Goal: Task Accomplishment & Management: Manage account settings

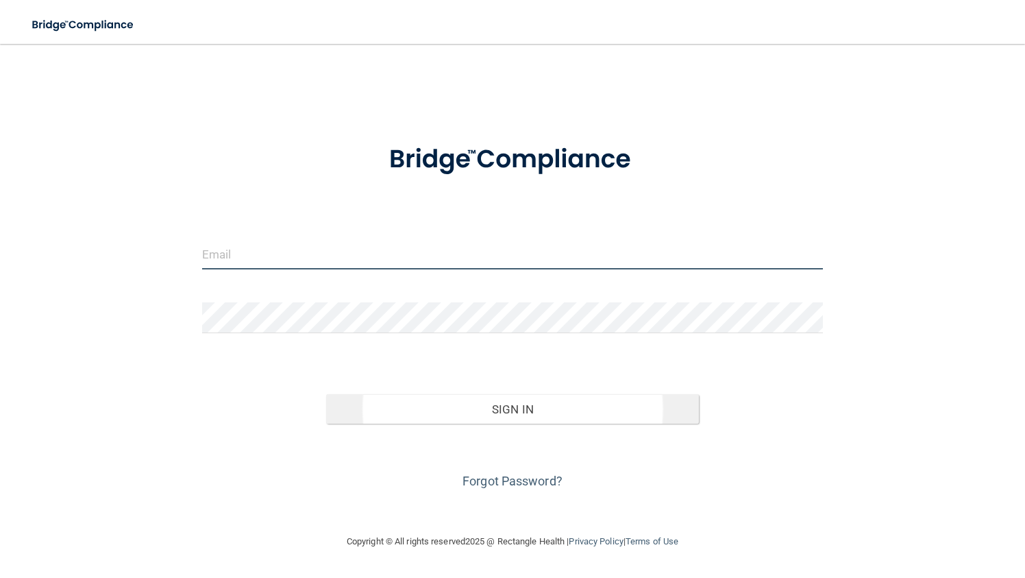
type input "[EMAIL_ADDRESS][DOMAIN_NAME]"
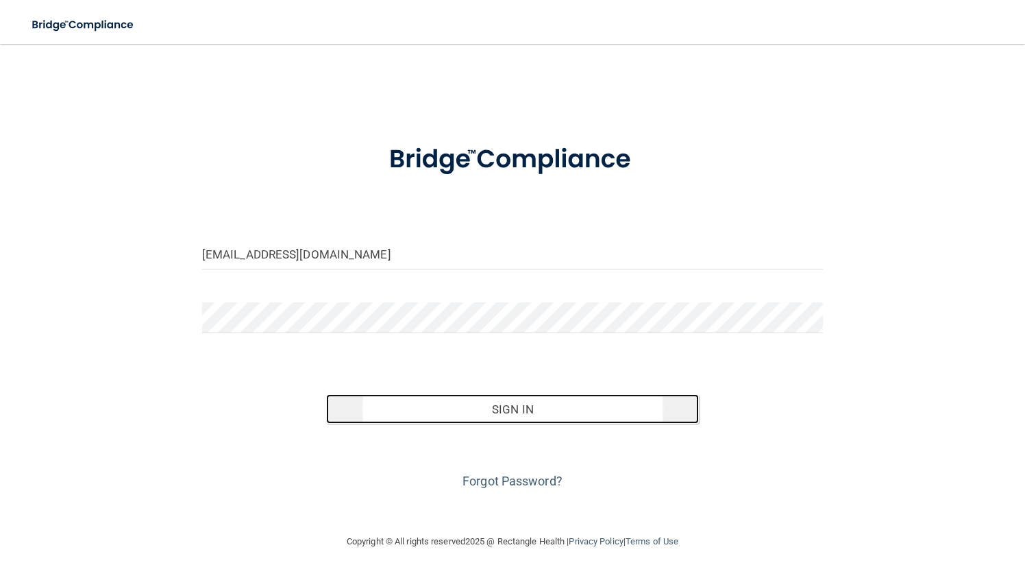
click at [506, 404] on button "Sign In" at bounding box center [512, 409] width 373 height 30
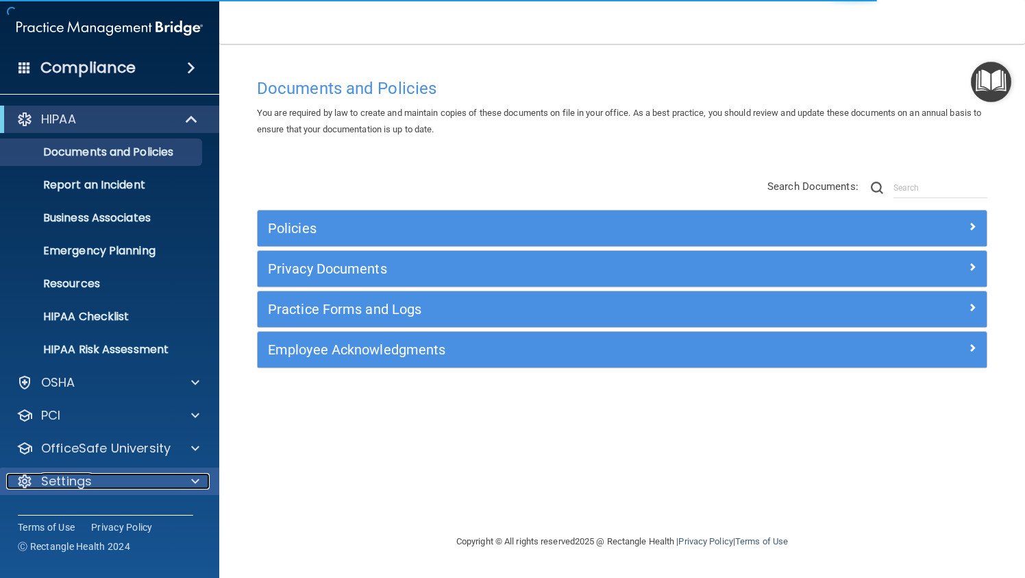
click at [191, 482] on span at bounding box center [195, 481] width 8 height 16
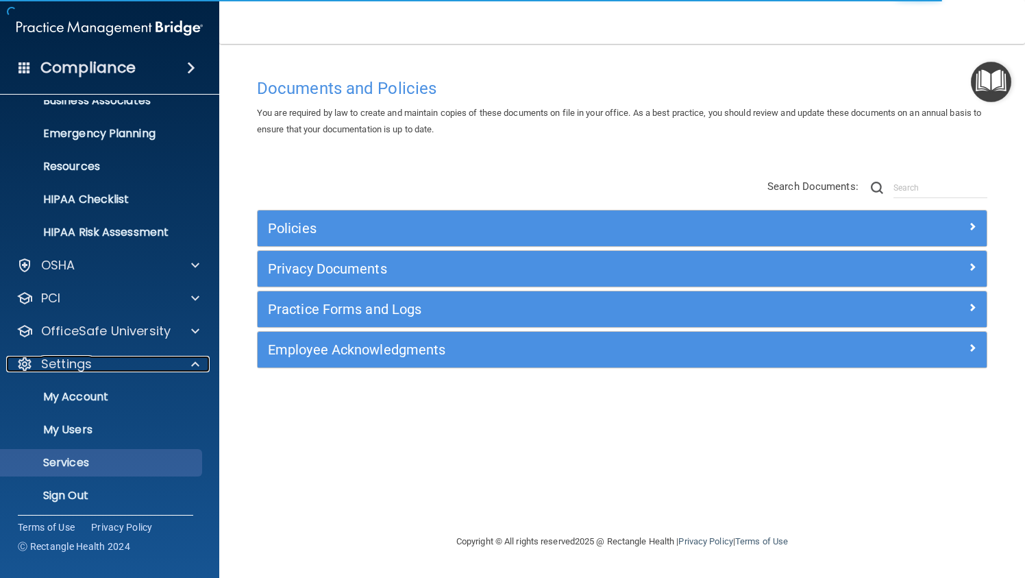
scroll to position [123, 0]
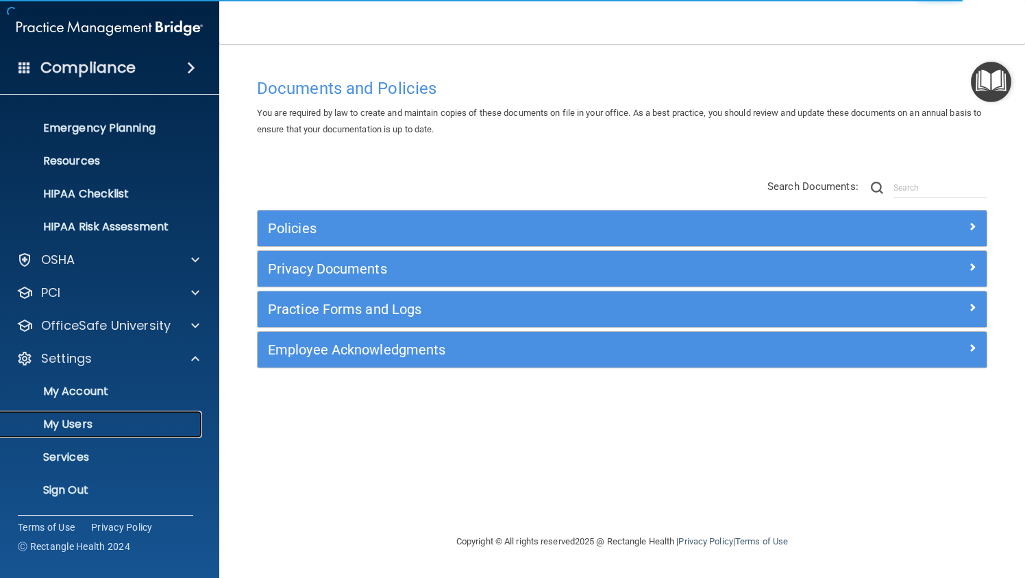
click at [87, 428] on p "My Users" at bounding box center [102, 424] width 187 height 14
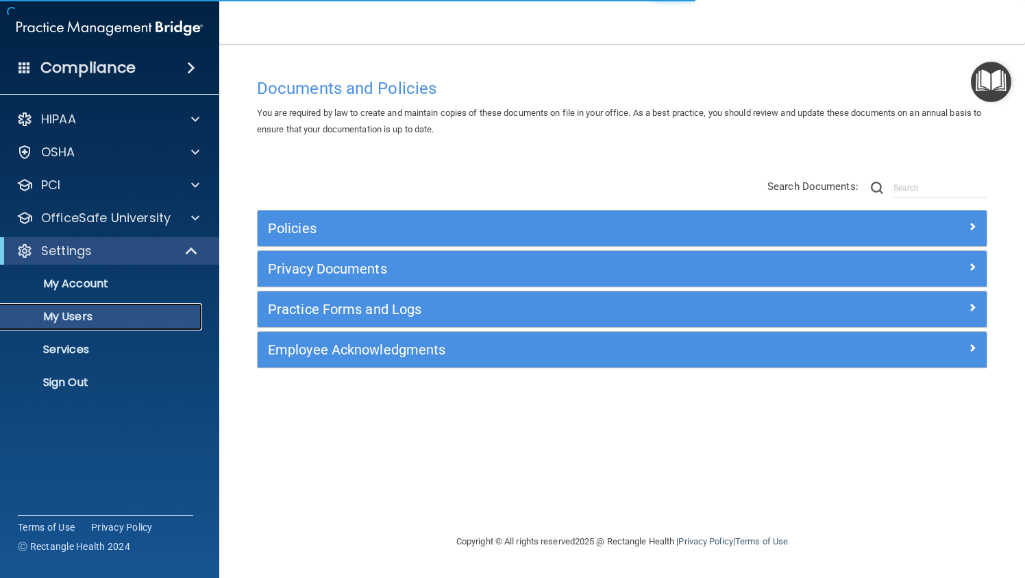
select select "20"
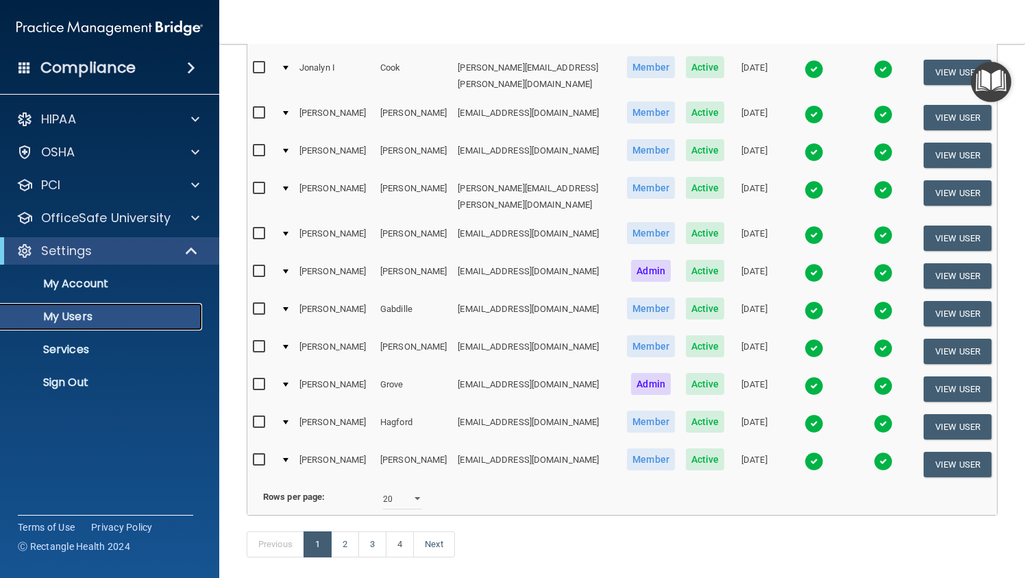
scroll to position [573, 0]
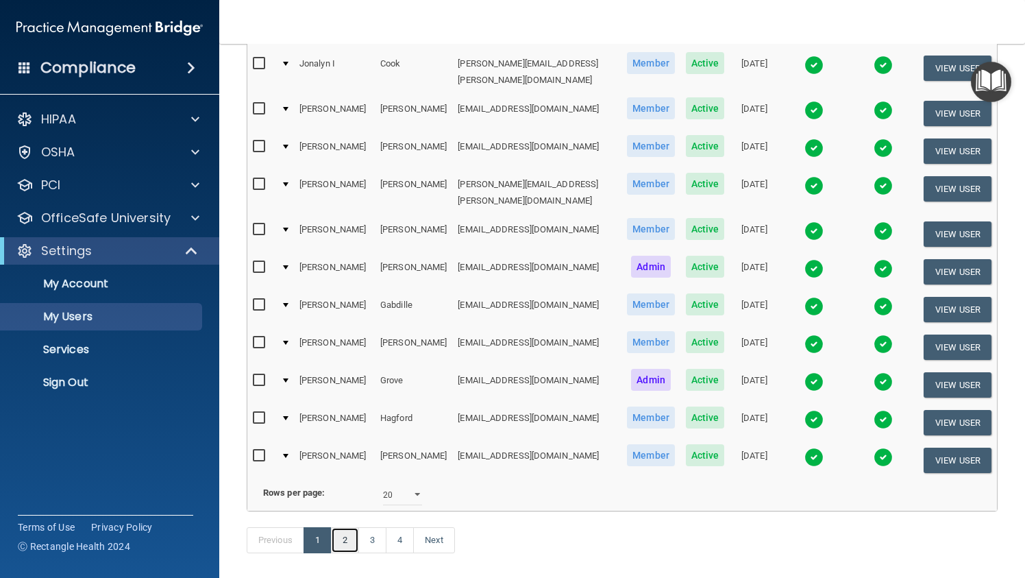
click at [346, 527] on link "2" at bounding box center [345, 540] width 28 height 26
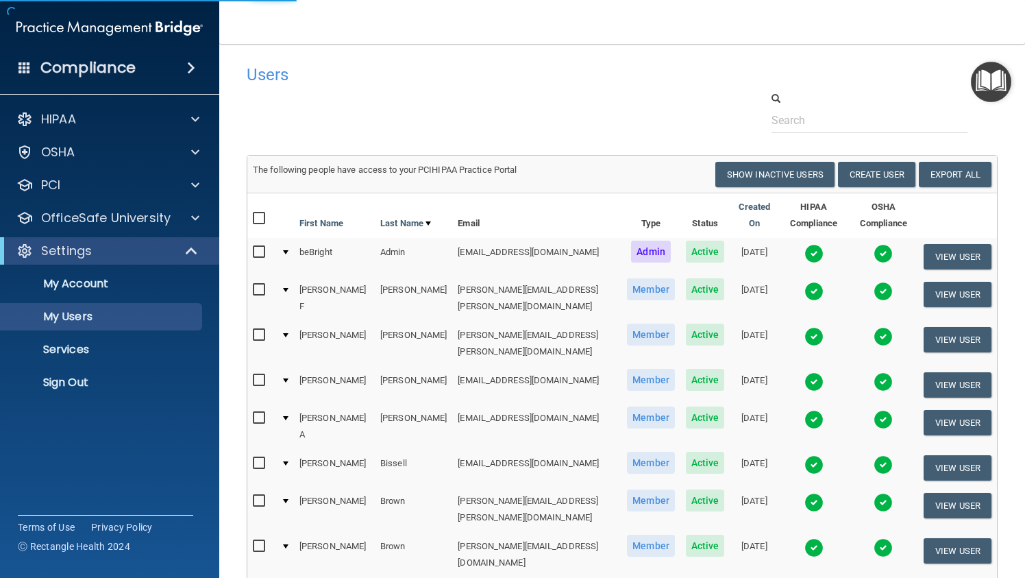
select select "20"
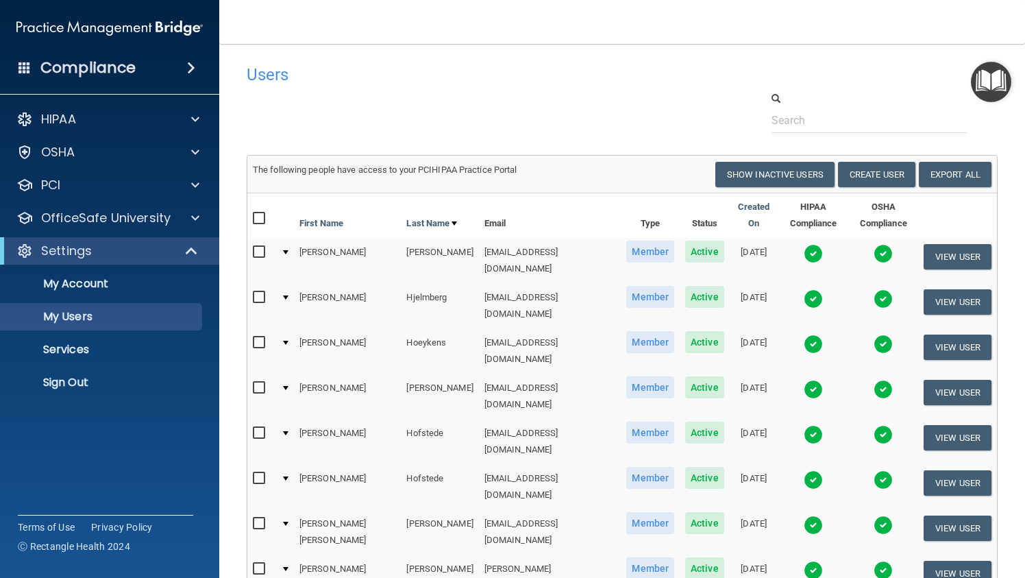
click at [286, 295] on div at bounding box center [285, 297] width 5 height 4
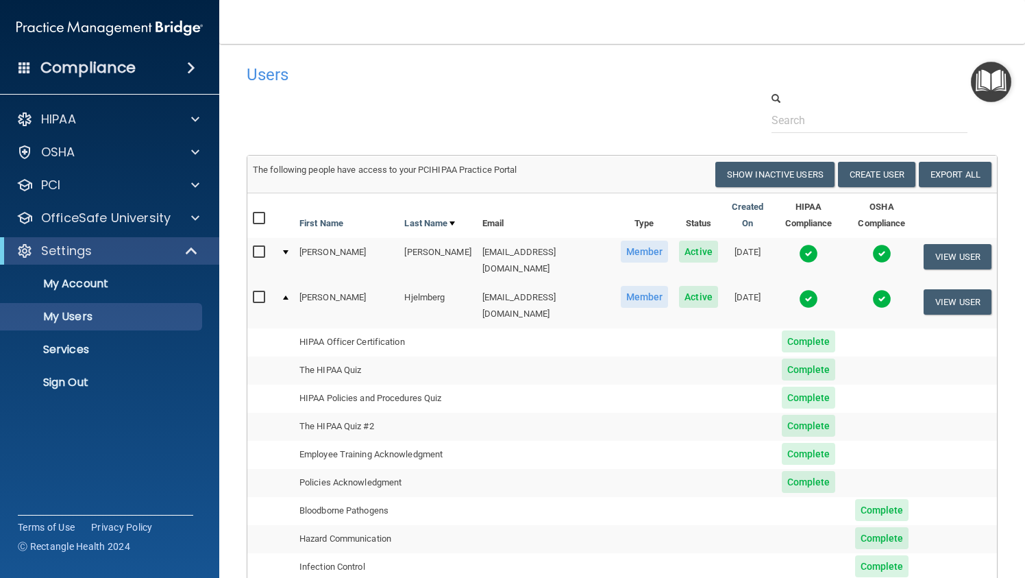
click at [782, 330] on span "Complete" at bounding box center [809, 341] width 54 height 22
click at [782, 358] on span "Complete" at bounding box center [809, 369] width 54 height 22
click at [281, 288] on td at bounding box center [284, 305] width 18 height 45
